Goal: Task Accomplishment & Management: Manage account settings

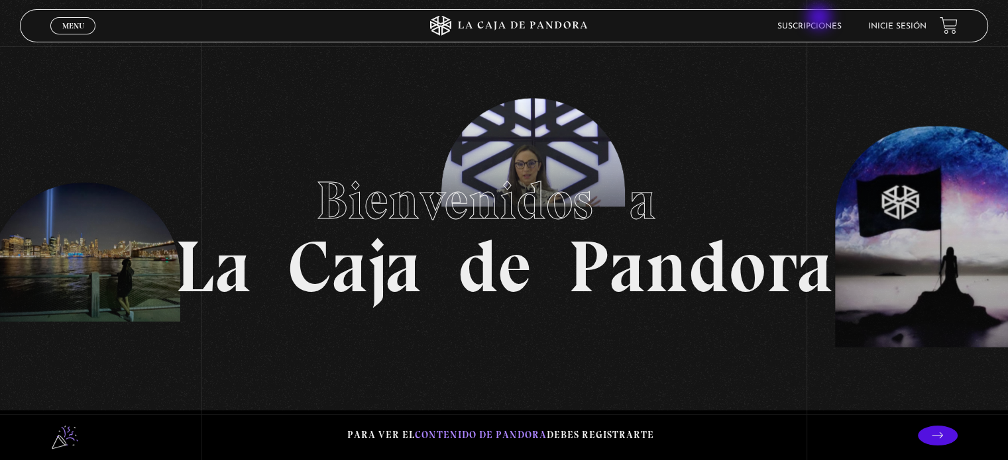
click at [819, 19] on li "Suscripciones" at bounding box center [809, 26] width 64 height 21
click at [817, 25] on link "Suscripciones" at bounding box center [809, 27] width 64 height 8
